Goal: Use online tool/utility: Utilize a website feature to perform a specific function

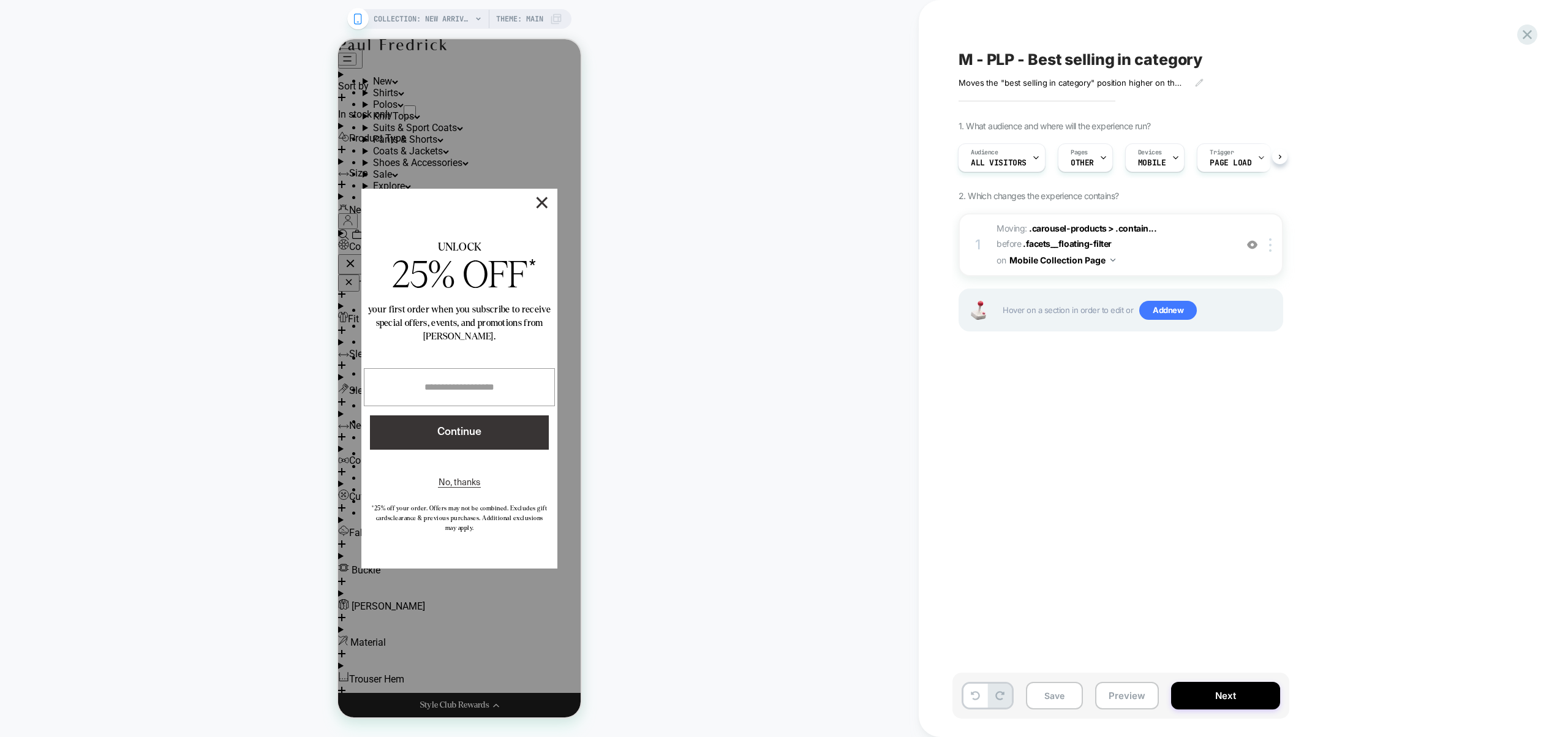
scroll to position [4658, 0]
drag, startPoint x: 547, startPoint y: 201, endPoint x: 550, endPoint y: 217, distance: 16.3
click at [547, 202] on button "×" at bounding box center [542, 202] width 11 height 11
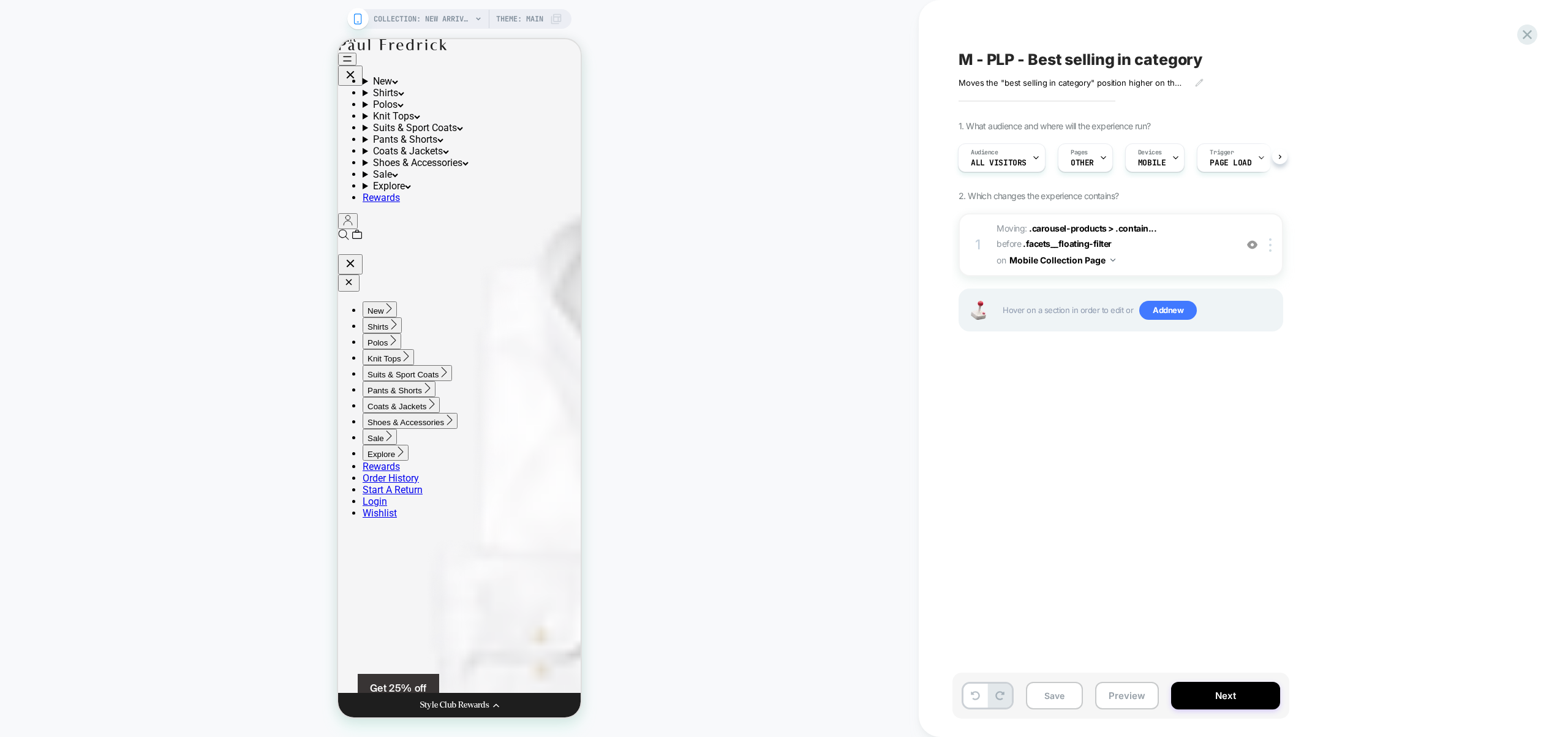
scroll to position [0, 0]
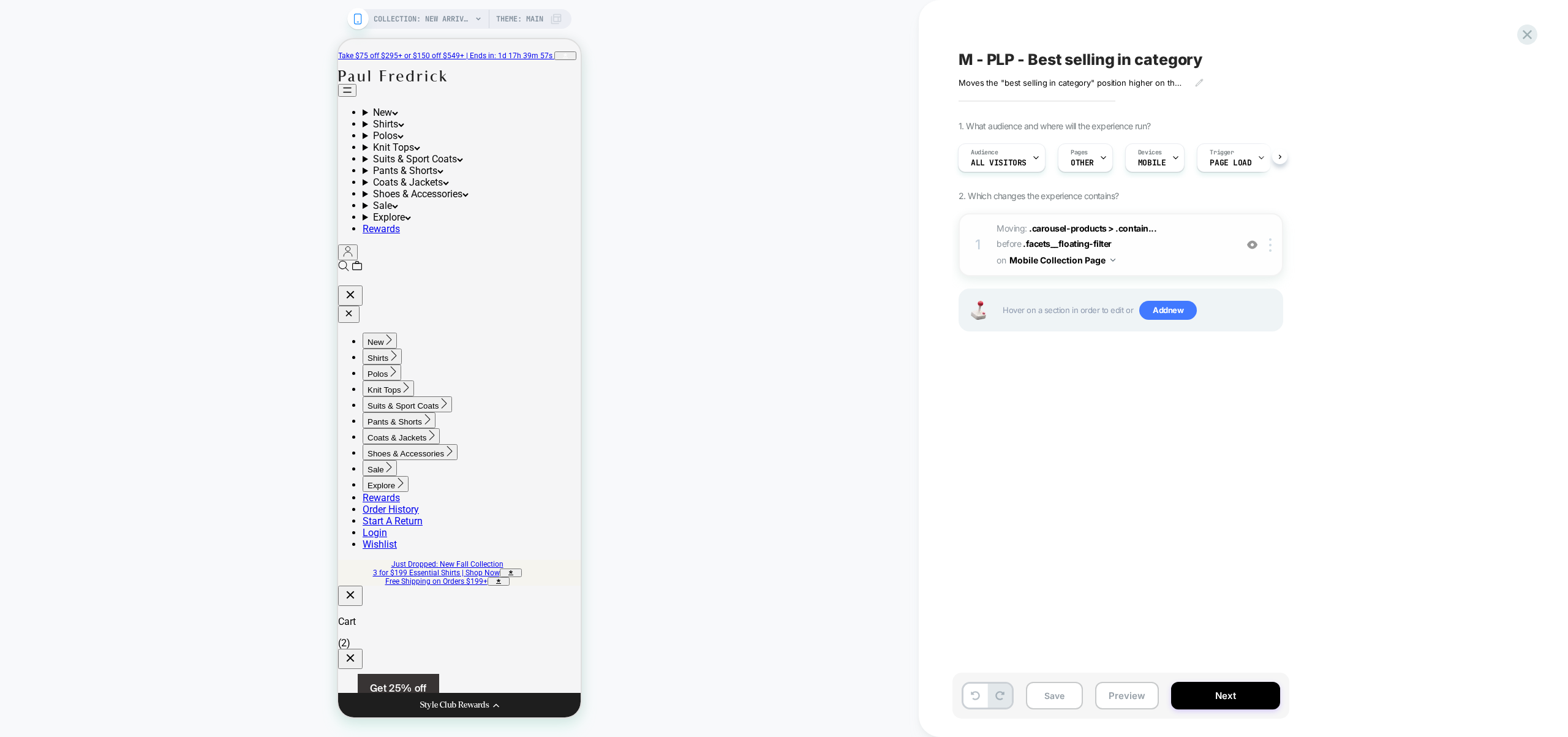
click at [1252, 245] on img at bounding box center [1252, 244] width 11 height 11
click at [1253, 247] on img at bounding box center [1252, 244] width 11 height 11
drag, startPoint x: 1175, startPoint y: 243, endPoint x: 1239, endPoint y: 502, distance: 266.8
click at [1253, 505] on div "M - PLP - Best selling in category Moves the "best selling in category" positio…" at bounding box center [1182, 368] width 460 height 713
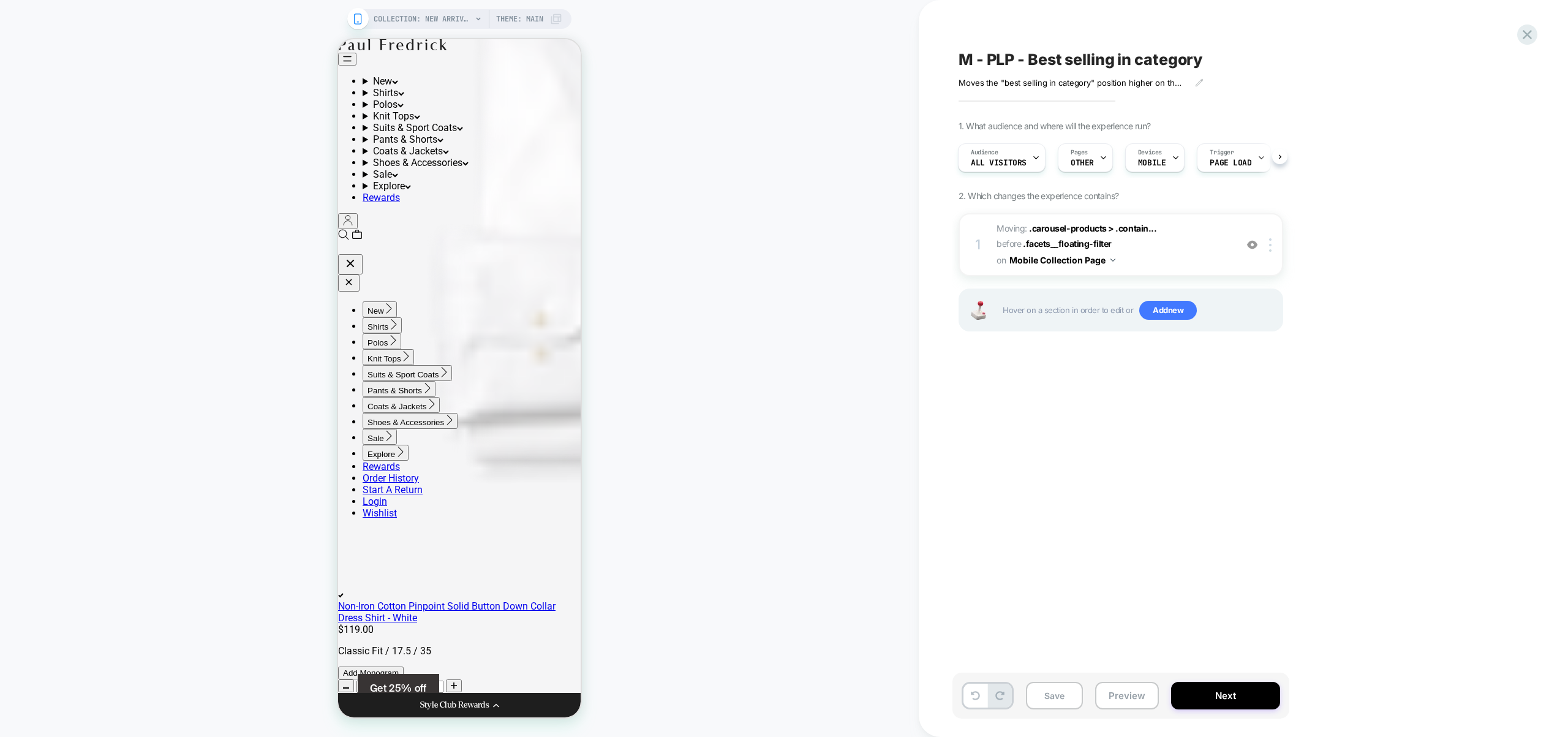
scroll to position [633, 0]
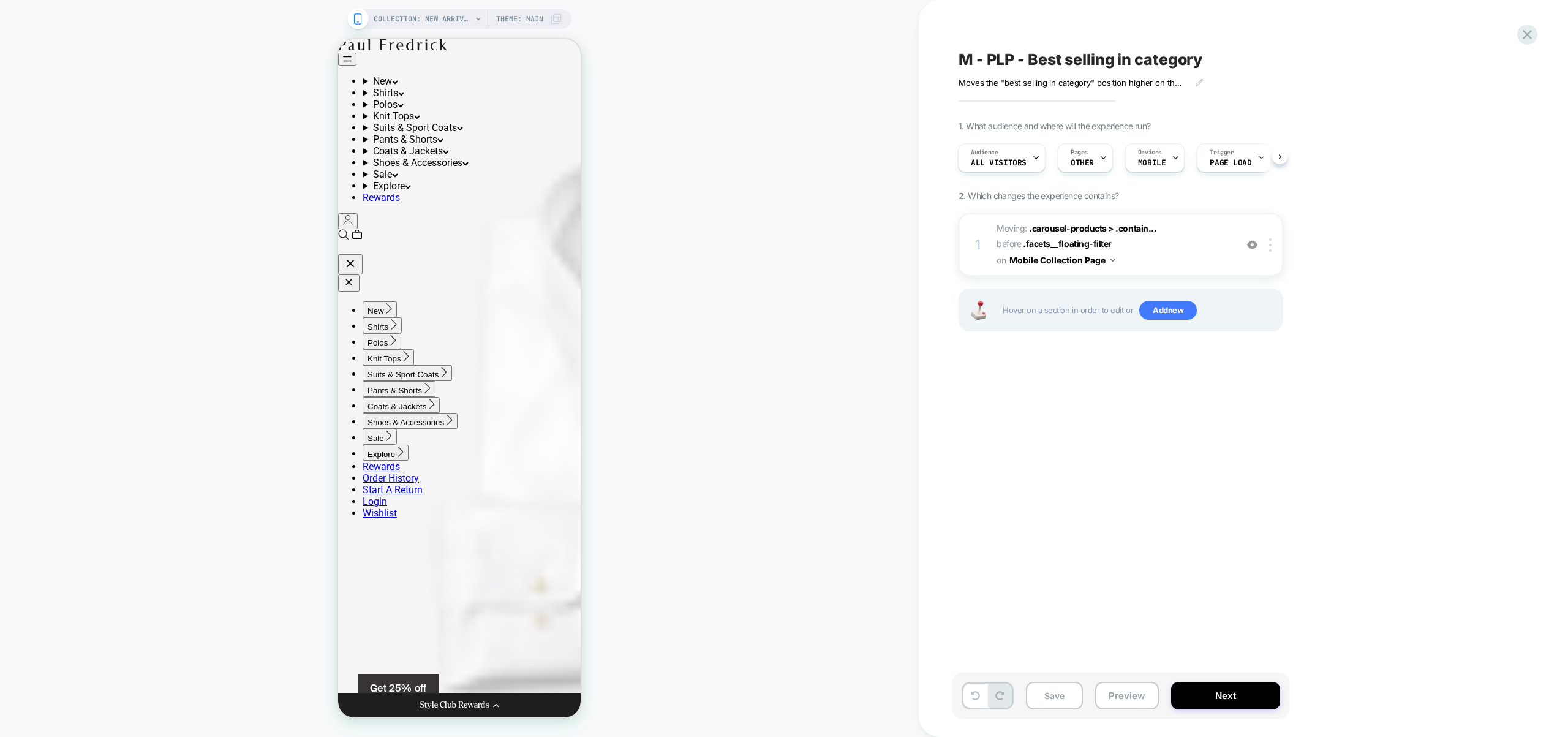
click at [1251, 245] on img at bounding box center [1252, 244] width 11 height 11
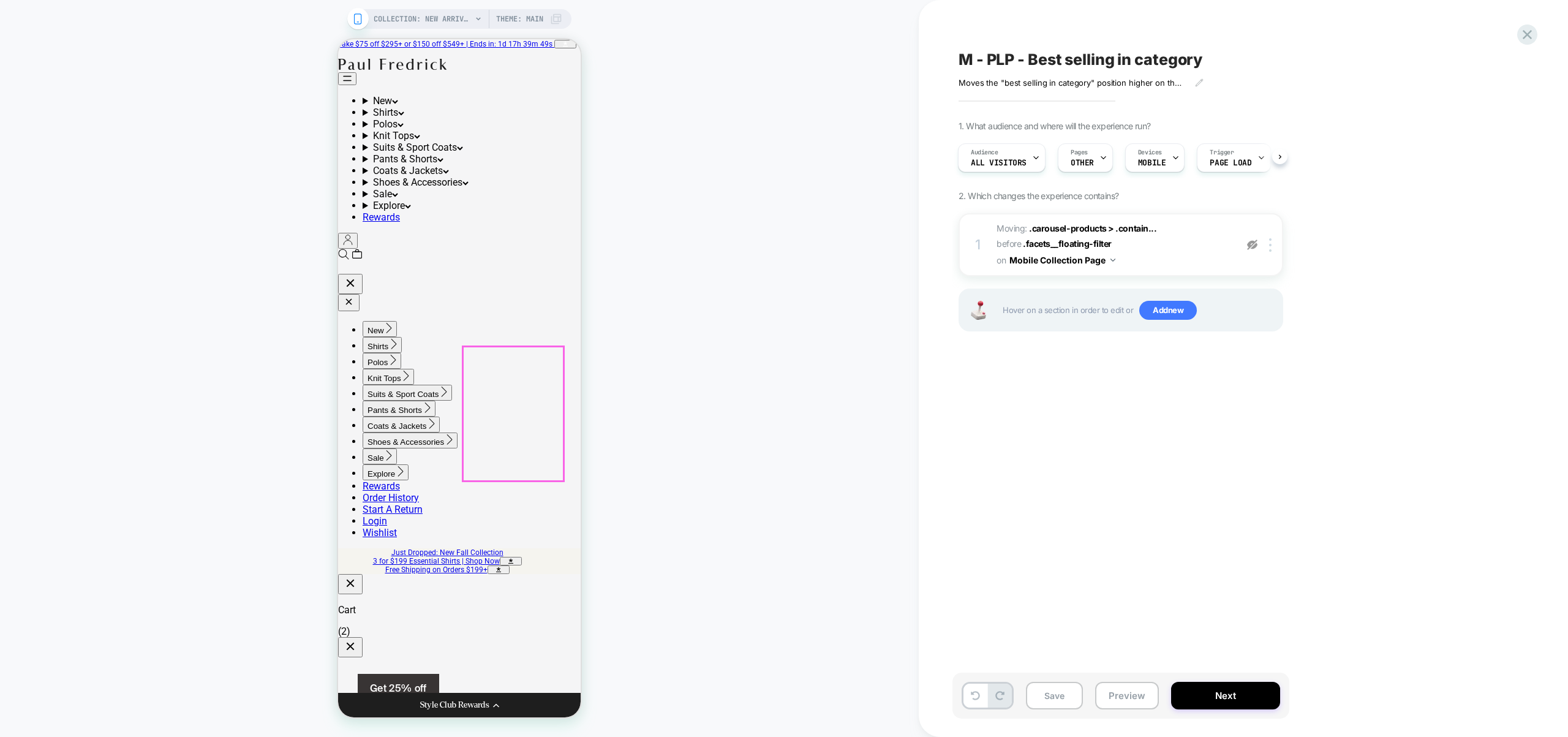
scroll to position [0, 0]
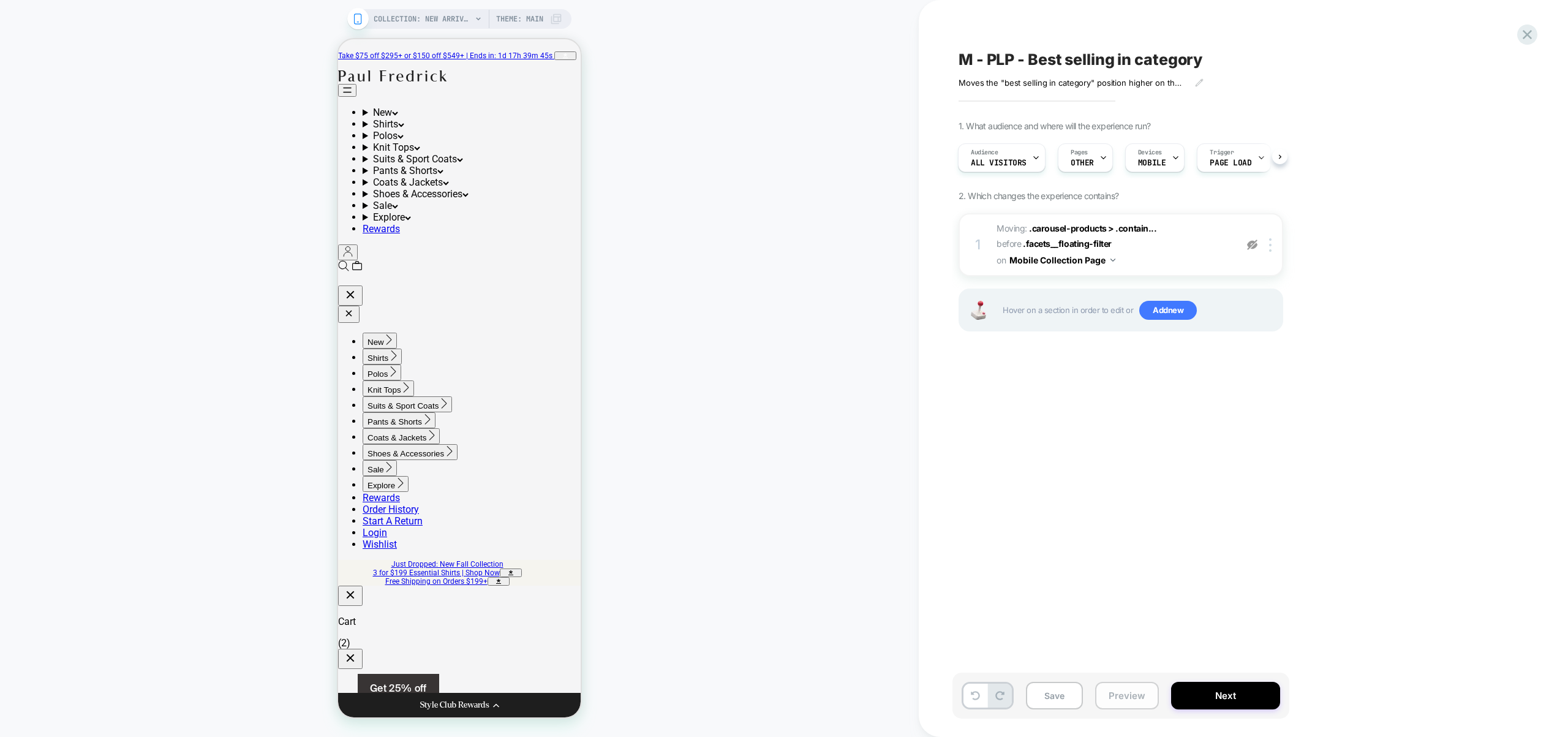
click at [1132, 691] on button "Preview" at bounding box center [1127, 696] width 63 height 28
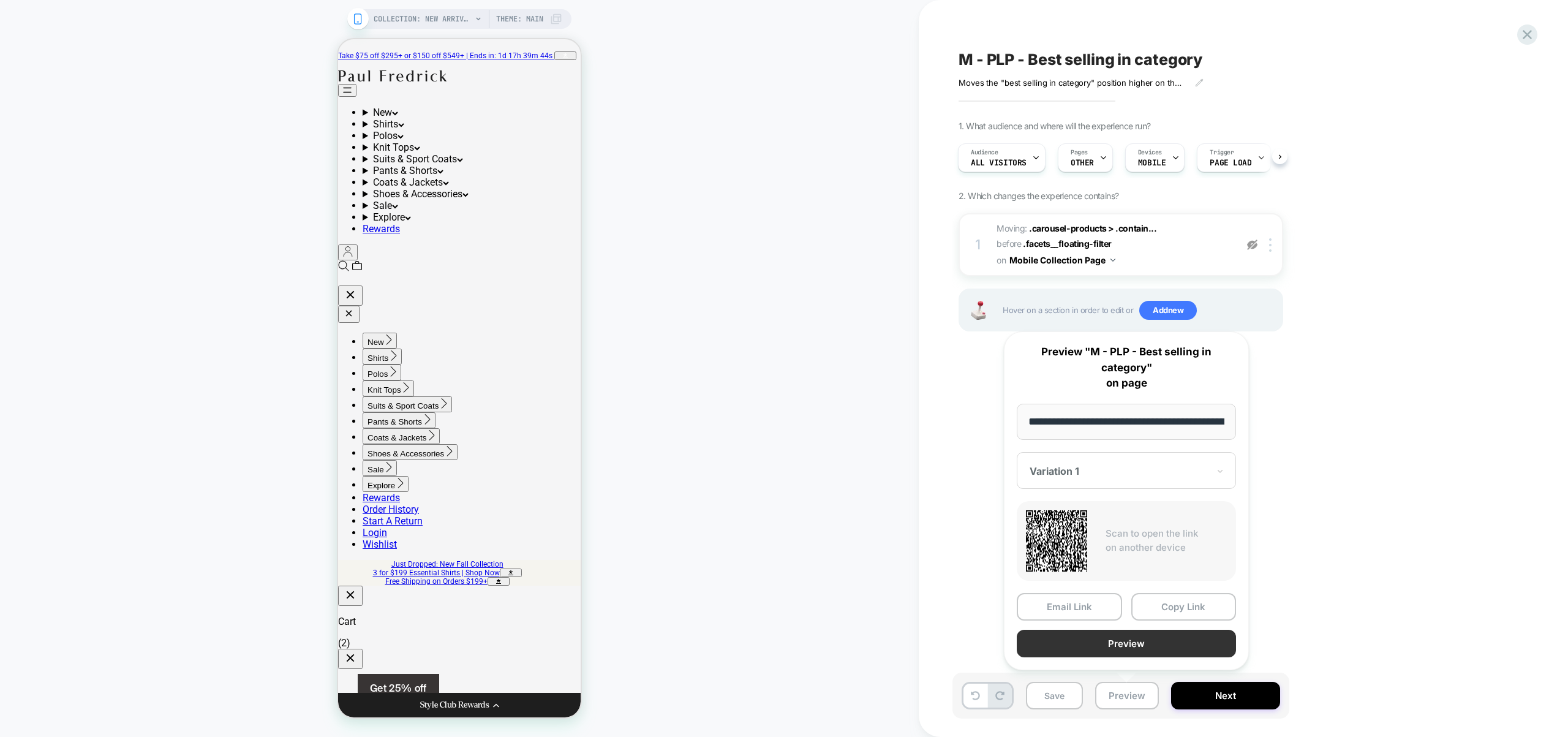
click at [1139, 650] on button "Preview" at bounding box center [1126, 644] width 219 height 28
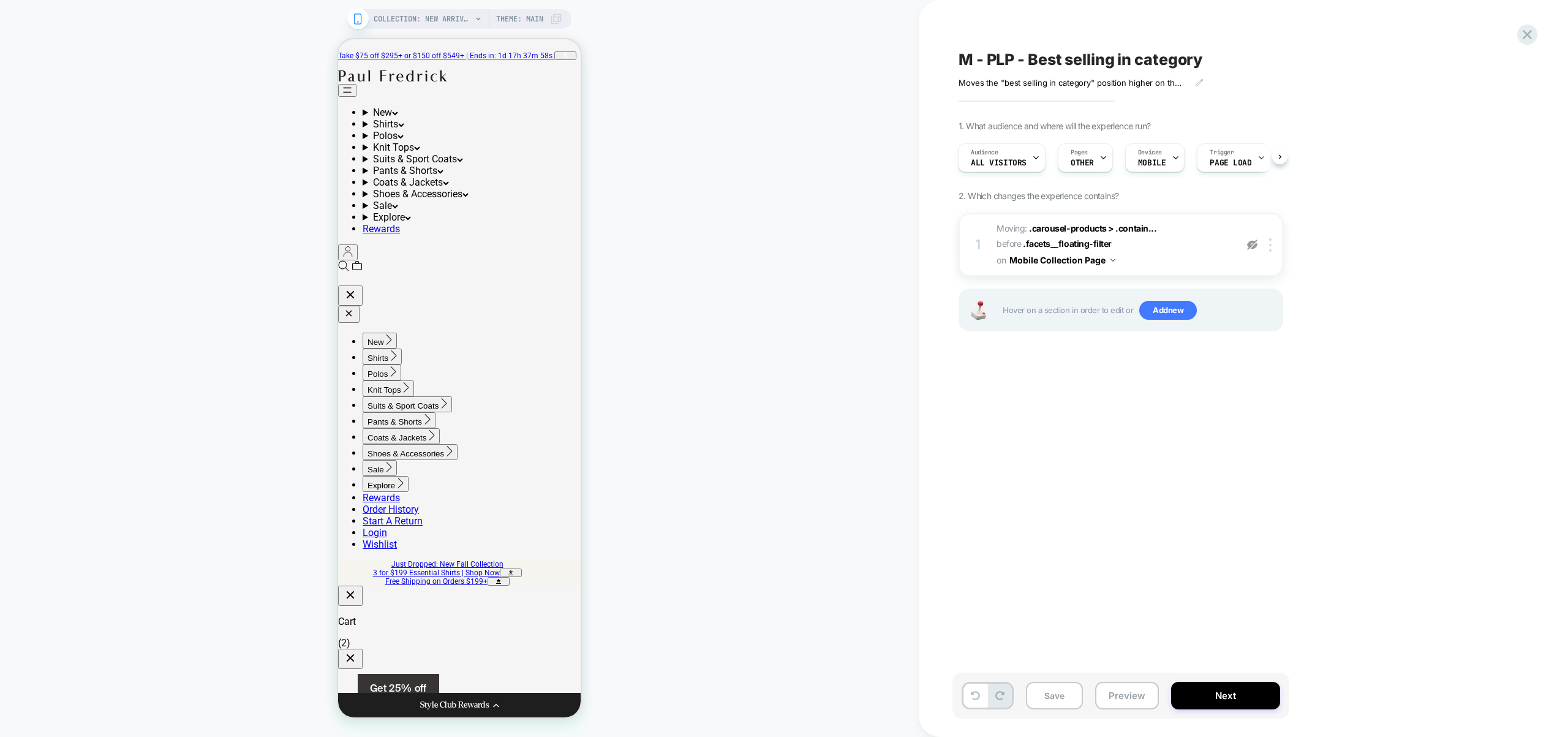
click at [1255, 243] on img at bounding box center [1252, 244] width 11 height 11
click at [1274, 244] on div at bounding box center [1272, 245] width 20 height 13
click at [1272, 242] on div at bounding box center [1272, 245] width 20 height 13
click at [1246, 343] on div "Delete" at bounding box center [1271, 343] width 109 height 33
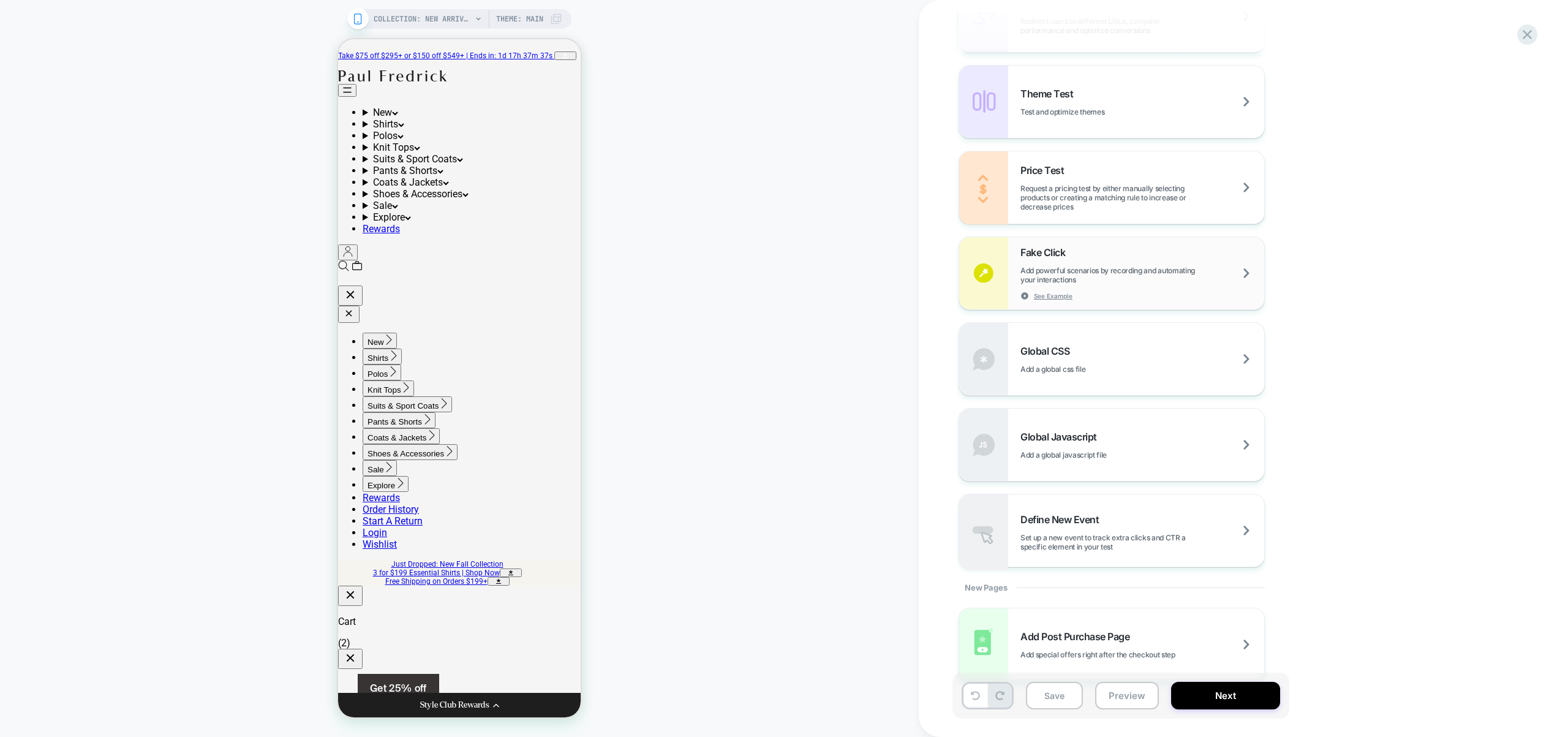
scroll to position [703, 0]
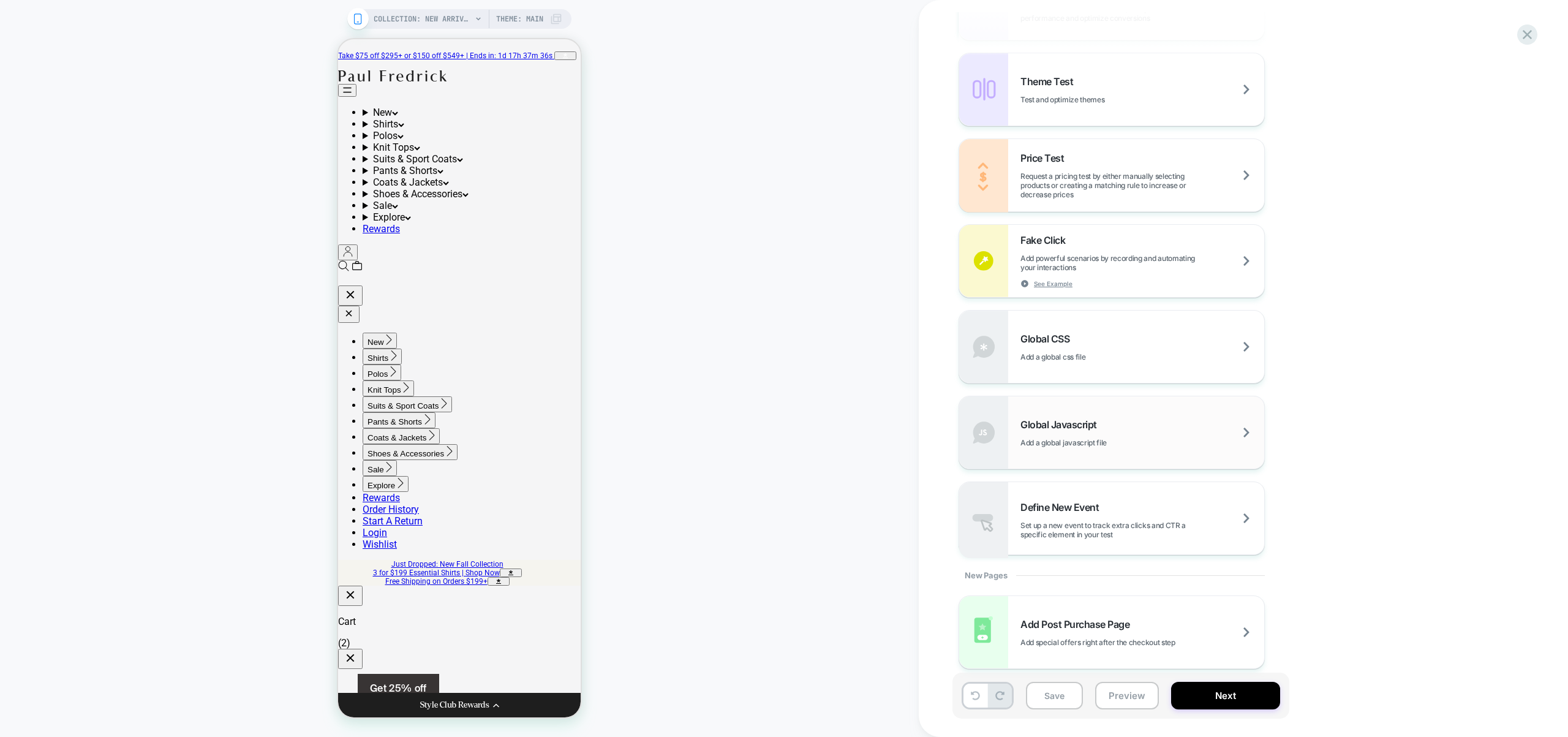
click at [1081, 414] on div "Global Javascript Add a global javascript file" at bounding box center [1111, 432] width 305 height 72
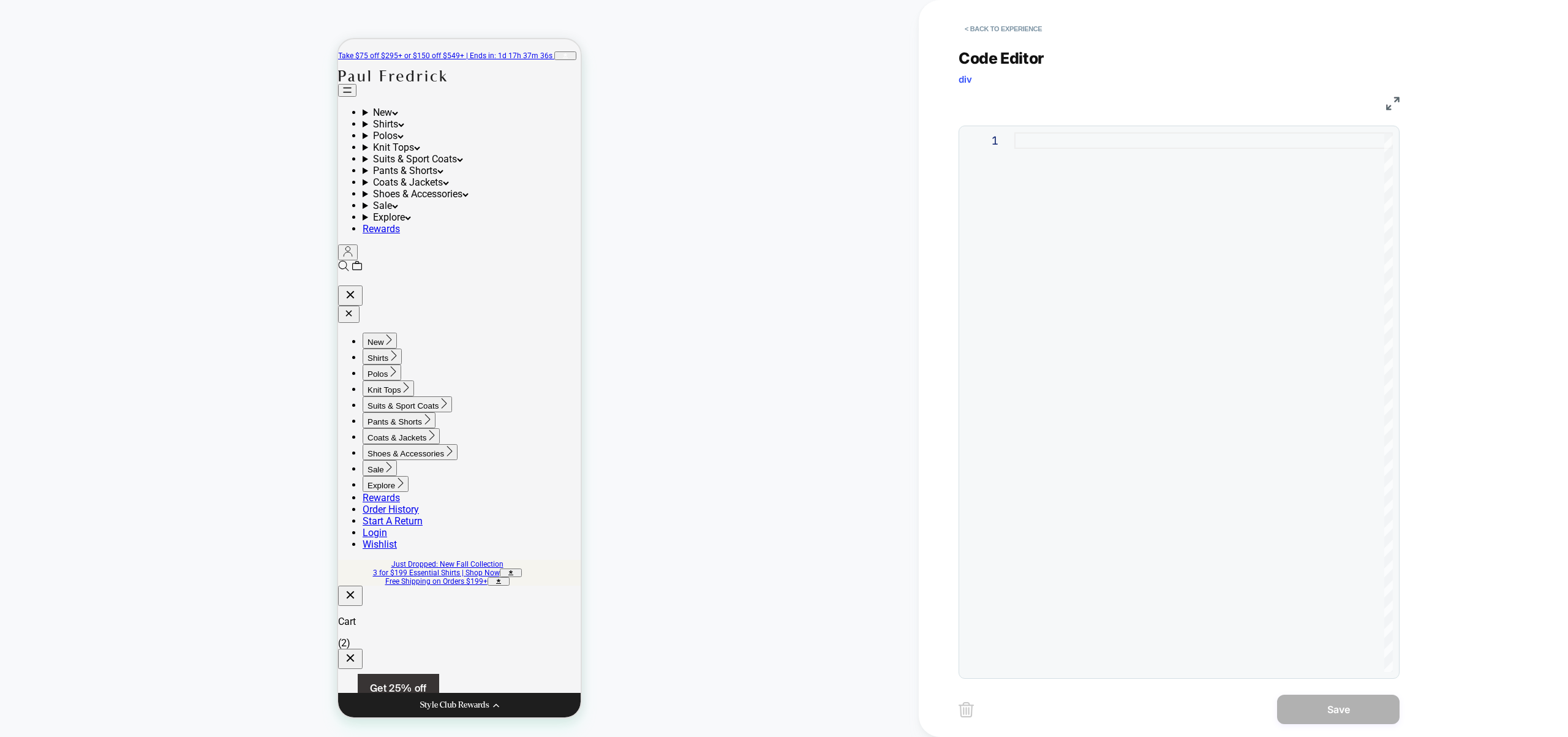
click at [1203, 290] on div at bounding box center [1204, 402] width 379 height 540
click at [1052, 216] on div at bounding box center [1204, 402] width 379 height 540
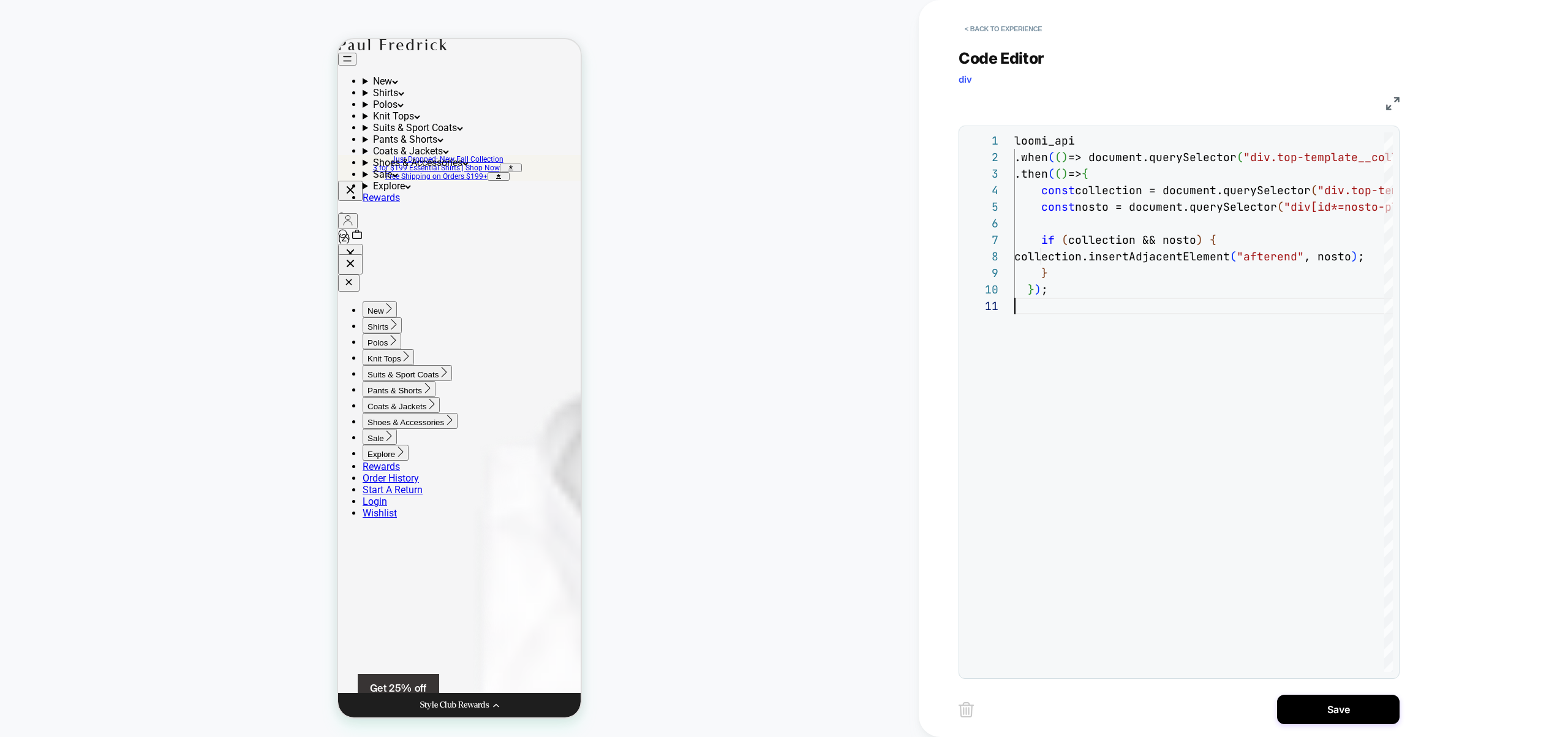
scroll to position [394, 0]
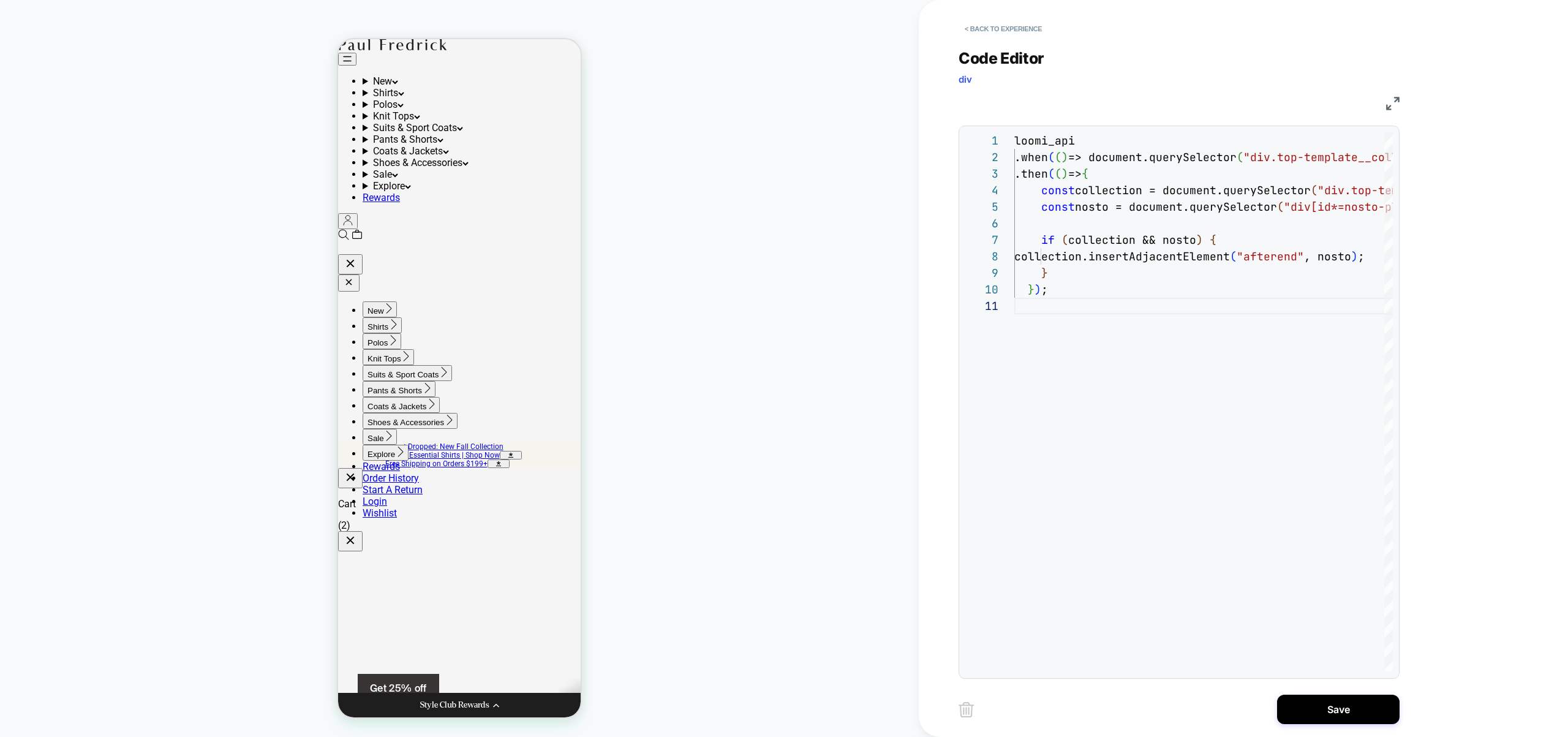
scroll to position [119, 0]
click at [1355, 700] on button "Save" at bounding box center [1338, 709] width 122 height 30
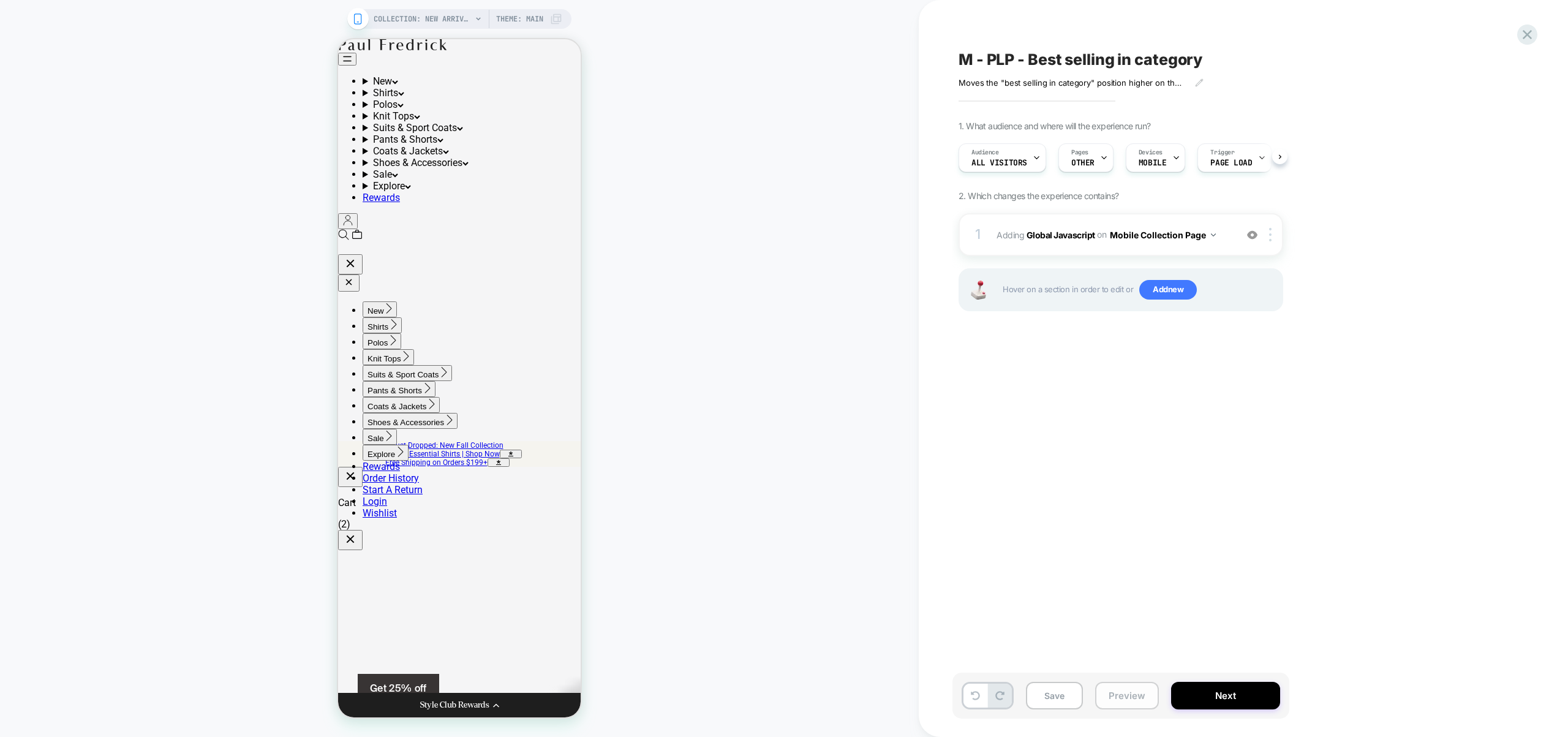
scroll to position [0, 1]
click at [1130, 695] on button "Preview" at bounding box center [1127, 696] width 63 height 28
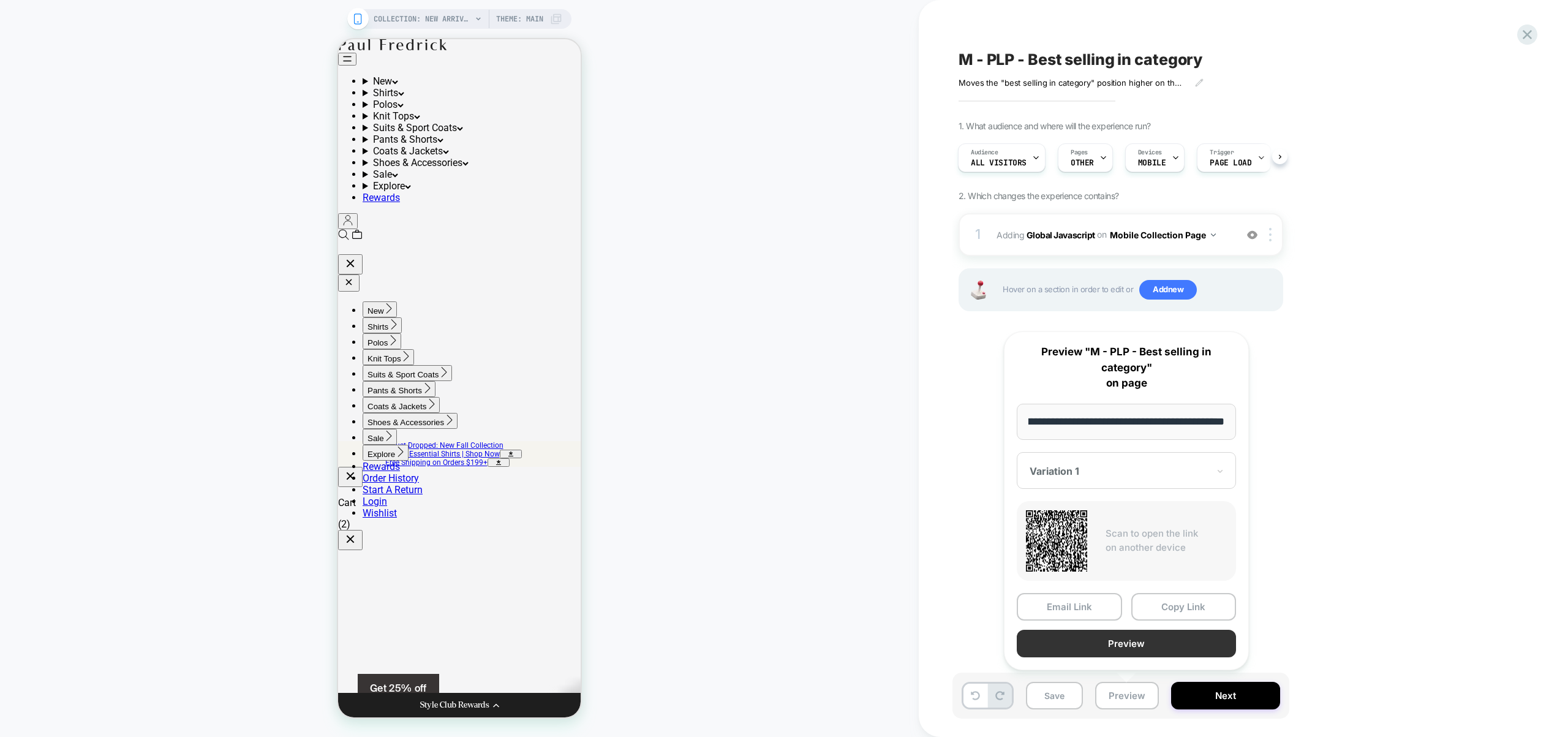
scroll to position [0, 0]
click at [1124, 647] on button "Preview" at bounding box center [1126, 644] width 219 height 28
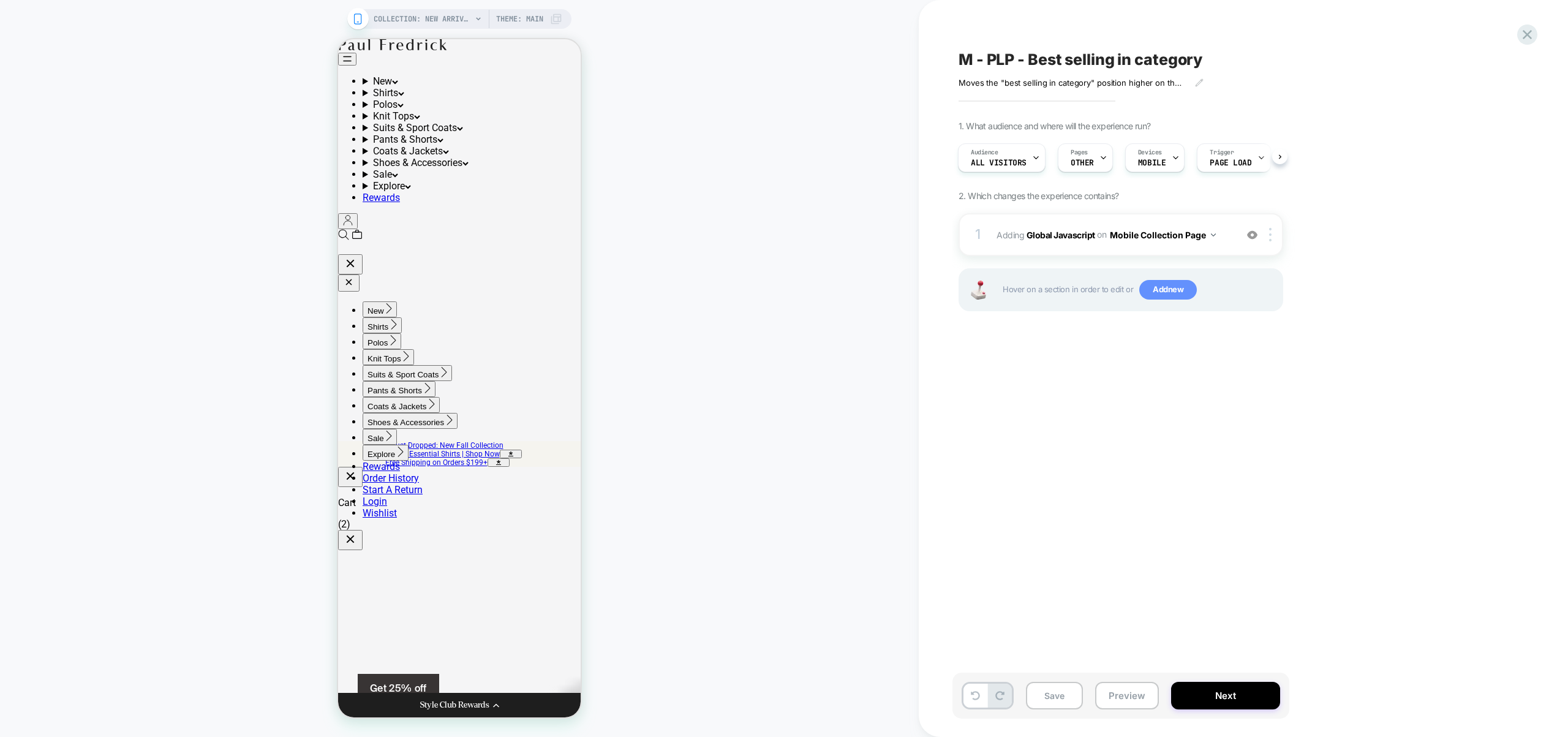
click at [1167, 295] on span "Add new" at bounding box center [1168, 290] width 58 height 19
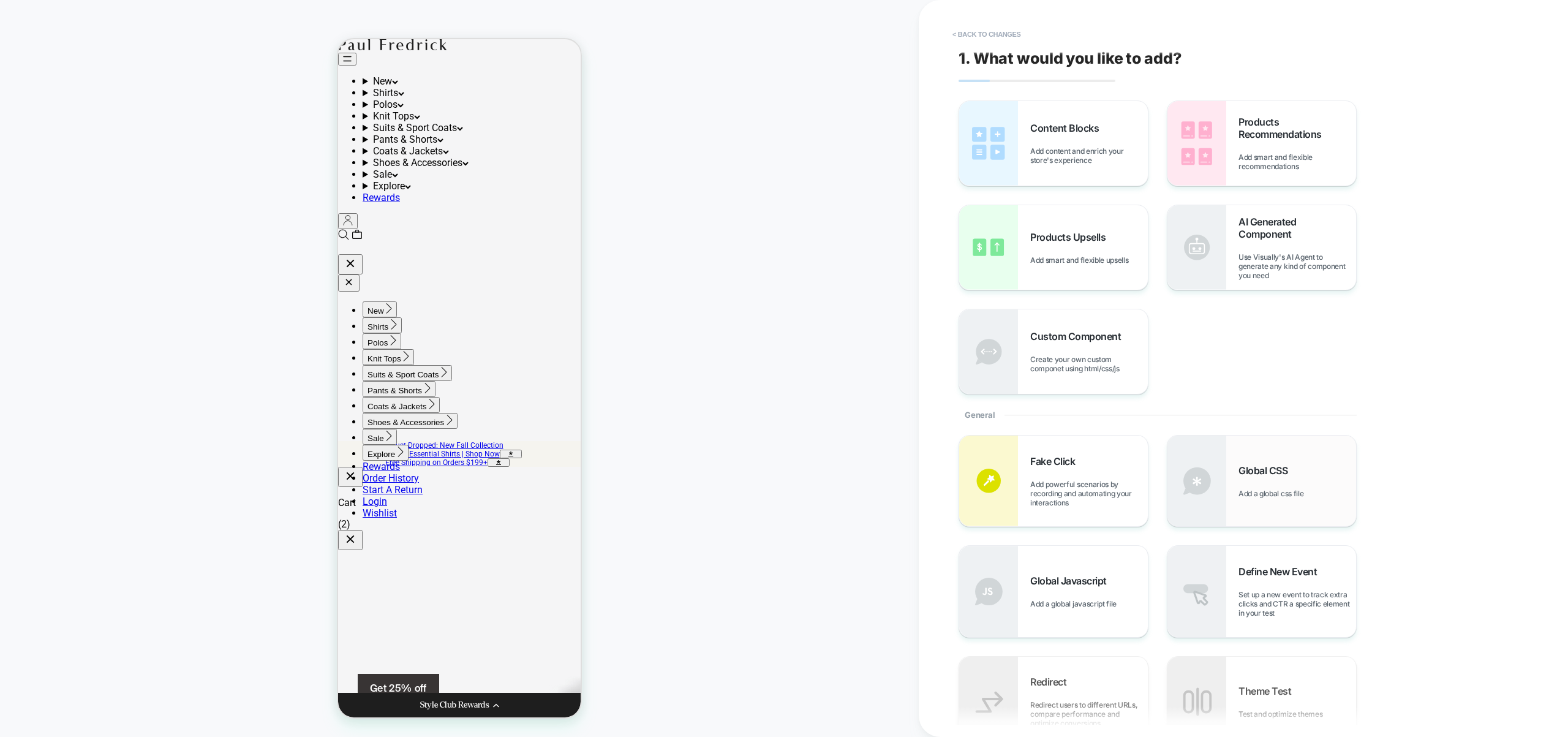
click at [1230, 499] on div "Global CSS Add a global css file" at bounding box center [1262, 481] width 189 height 90
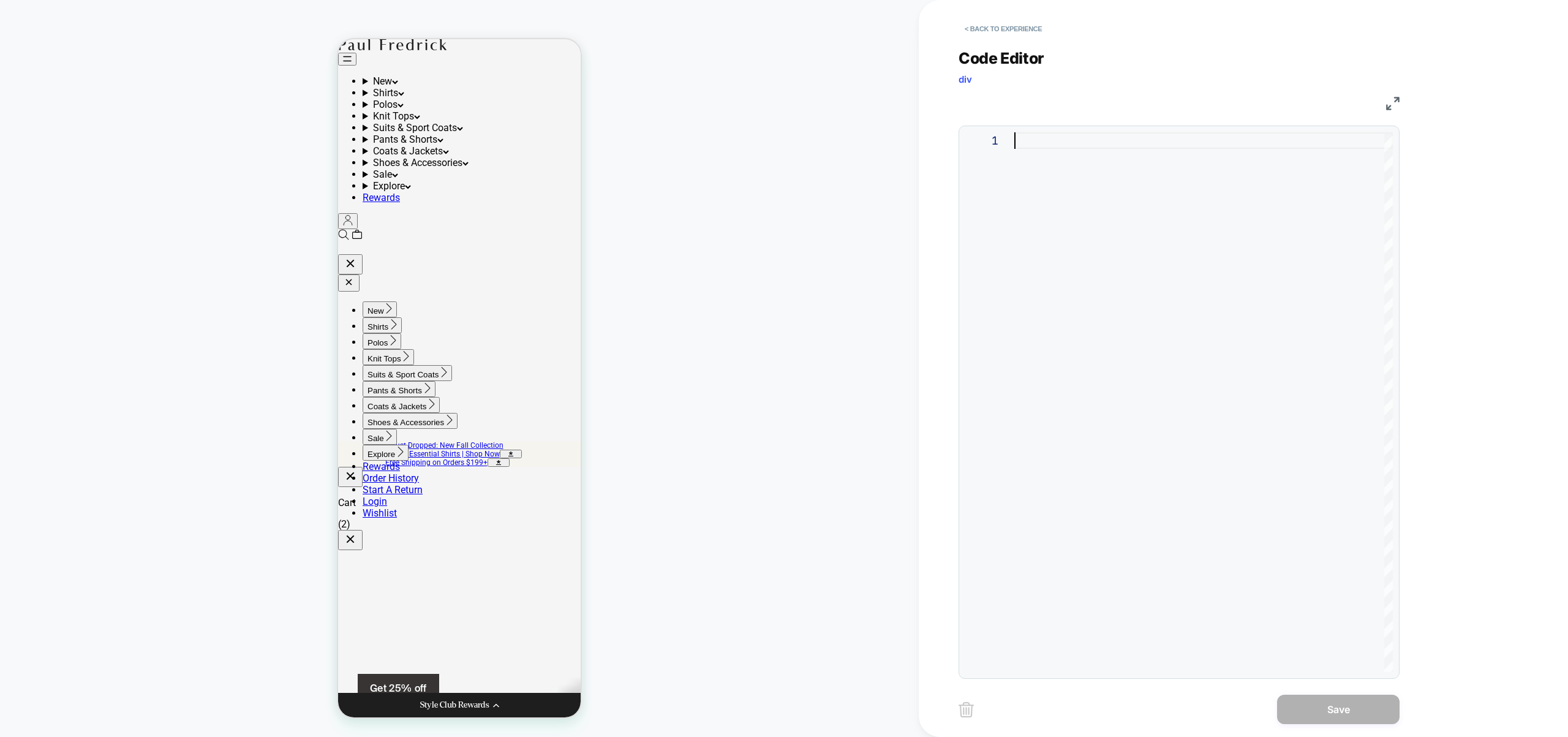
click at [1314, 444] on div at bounding box center [1204, 402] width 379 height 540
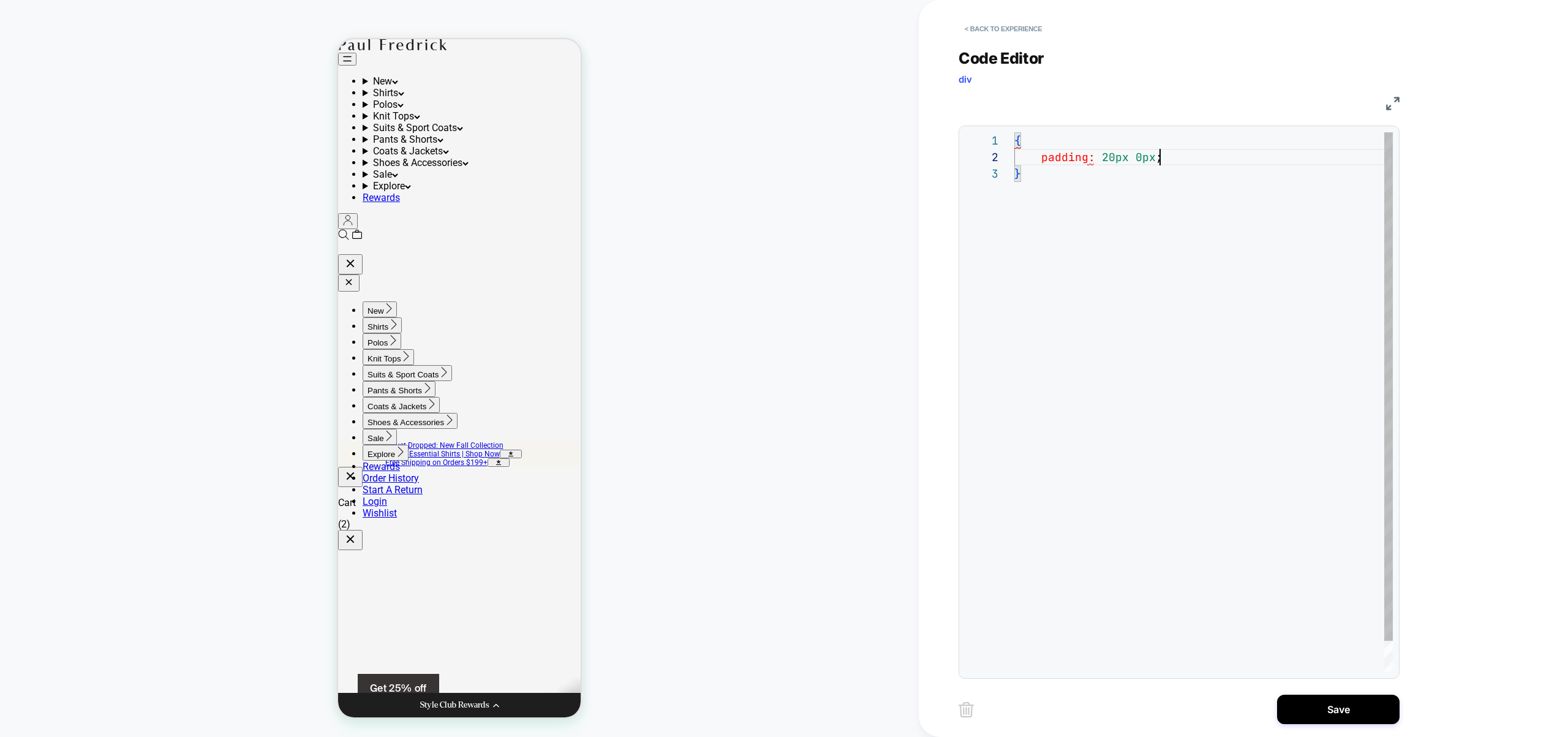
scroll to position [16, 145]
type textarea "**********"
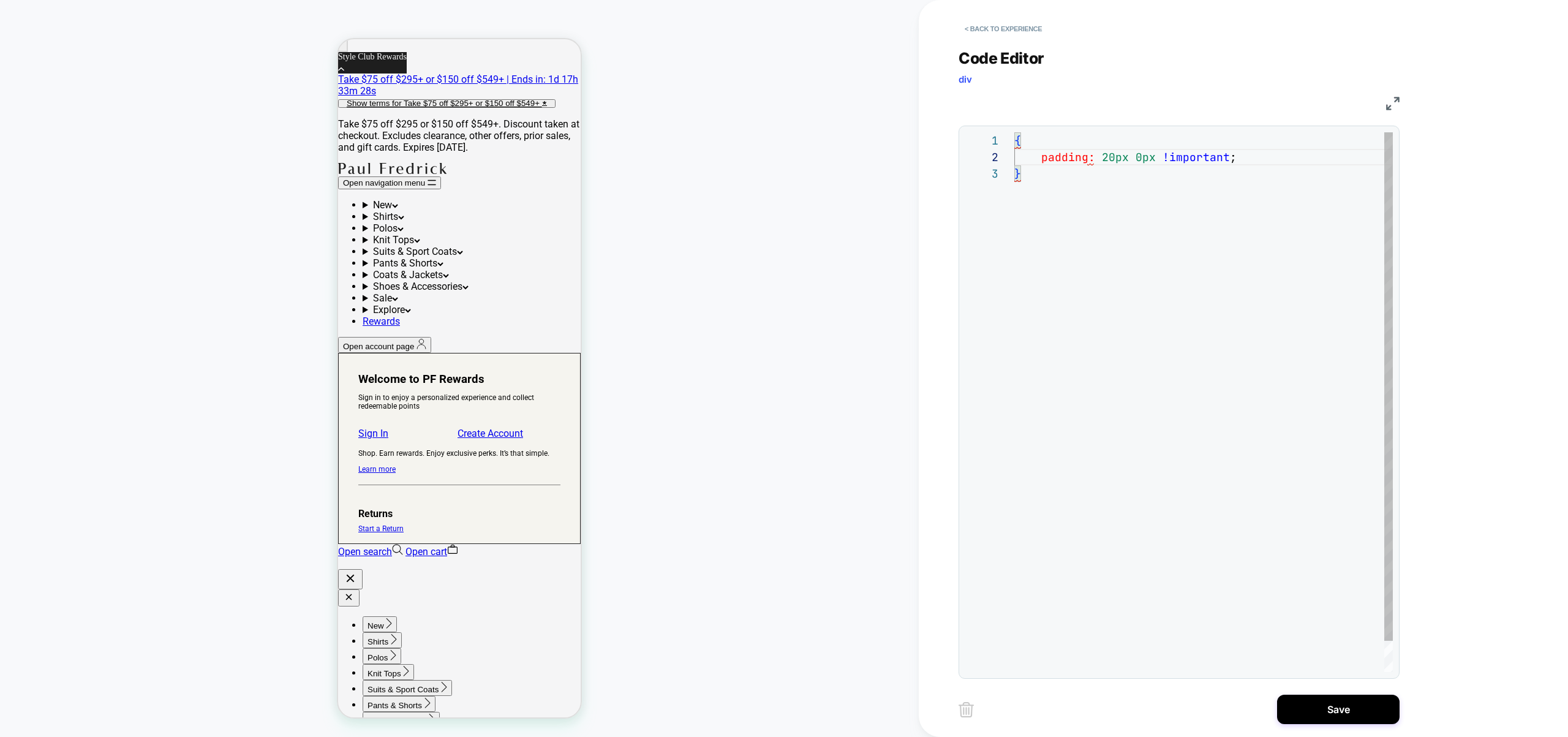
scroll to position [16, 212]
